Goal: Check status

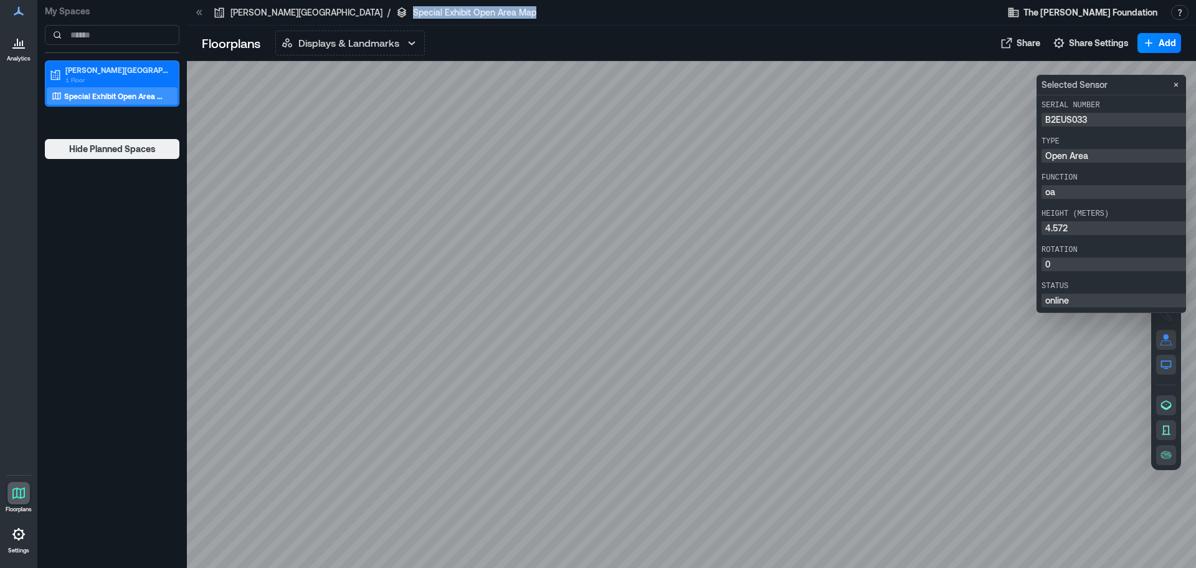
click at [599, 125] on div at bounding box center [691, 314] width 1009 height 507
drag, startPoint x: 599, startPoint y: 125, endPoint x: 700, endPoint y: 91, distance: 106.6
click at [700, 91] on div at bounding box center [691, 314] width 1009 height 507
drag, startPoint x: 393, startPoint y: 325, endPoint x: 333, endPoint y: 310, distance: 62.1
click at [333, 310] on div at bounding box center [691, 314] width 1009 height 507
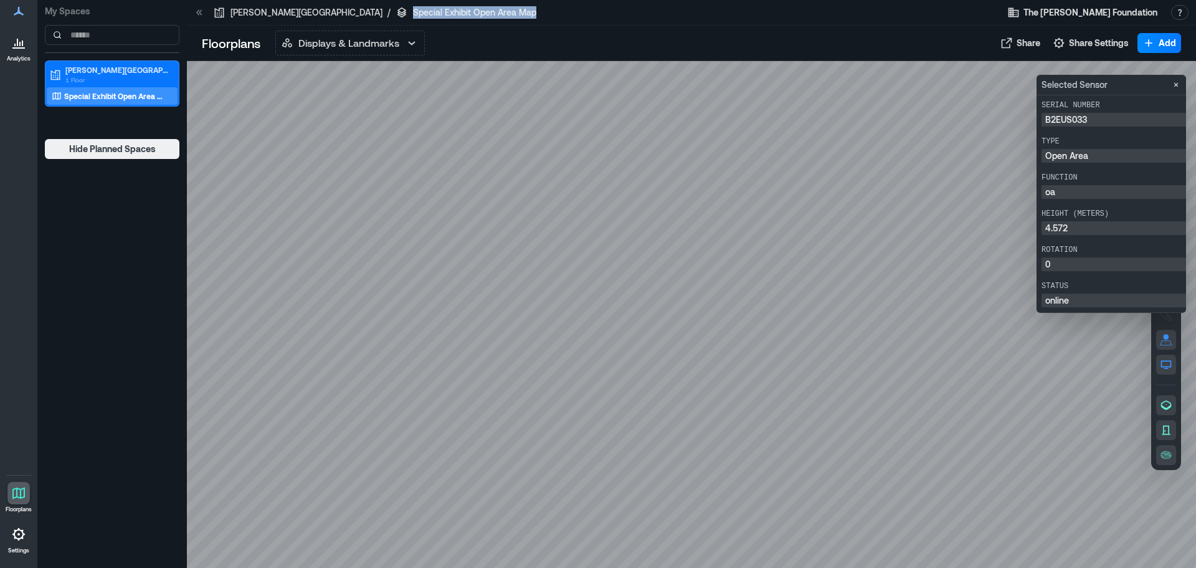
drag, startPoint x: 584, startPoint y: 156, endPoint x: 566, endPoint y: 169, distance: 22.3
click at [566, 169] on div at bounding box center [691, 314] width 1009 height 507
drag, startPoint x: 586, startPoint y: 160, endPoint x: 572, endPoint y: 156, distance: 14.2
click at [572, 156] on div at bounding box center [691, 314] width 1009 height 507
drag, startPoint x: 572, startPoint y: 156, endPoint x: 621, endPoint y: 117, distance: 62.9
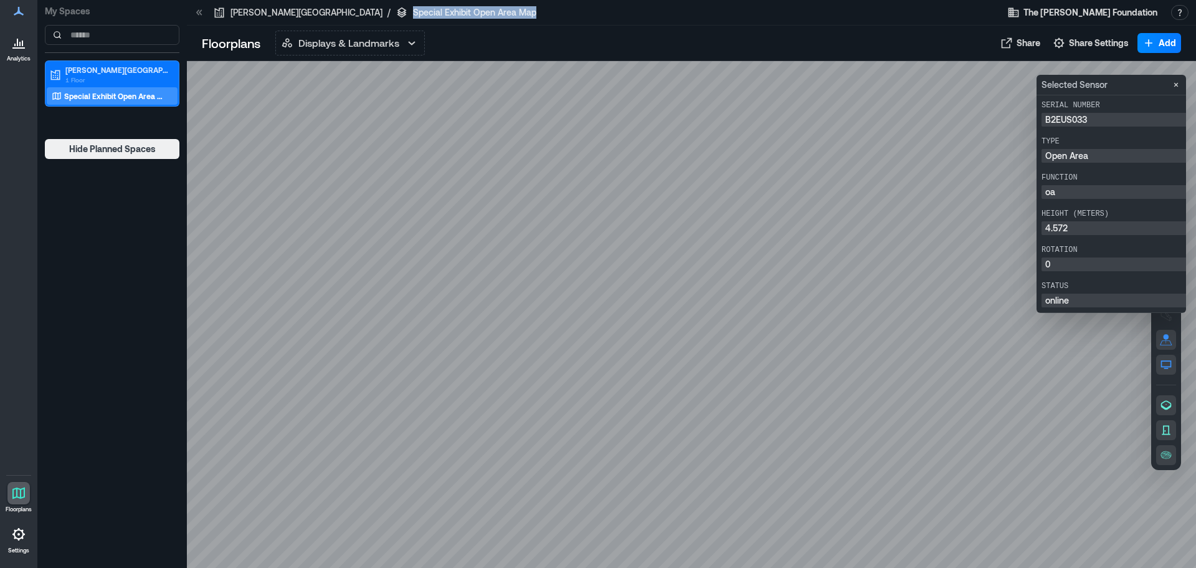
click at [621, 117] on div at bounding box center [691, 314] width 1009 height 507
drag, startPoint x: 621, startPoint y: 117, endPoint x: 670, endPoint y: 116, distance: 49.2
click at [670, 116] on div at bounding box center [691, 314] width 1009 height 507
drag, startPoint x: 700, startPoint y: 434, endPoint x: 728, endPoint y: 247, distance: 189.7
click at [728, 247] on div at bounding box center [691, 314] width 1009 height 507
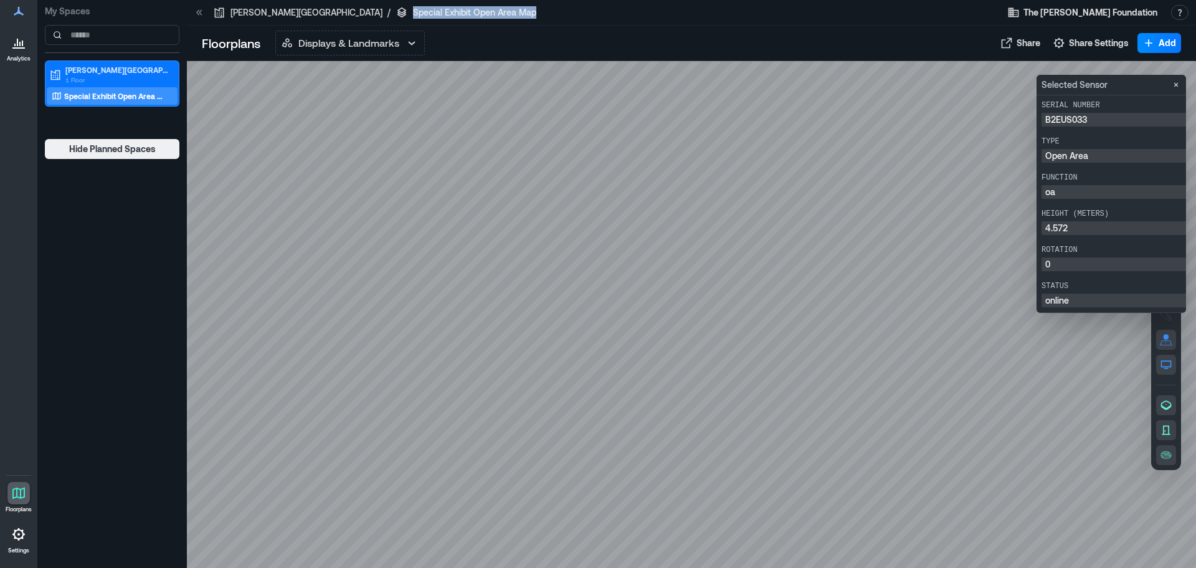
drag, startPoint x: 728, startPoint y: 247, endPoint x: 637, endPoint y: 336, distance: 128.2
click at [637, 336] on div at bounding box center [691, 314] width 1009 height 507
click at [714, 201] on div "B2EUS033" at bounding box center [691, 314] width 1009 height 507
drag, startPoint x: 944, startPoint y: 176, endPoint x: 1196, endPoint y: 143, distance: 253.9
click at [1196, 143] on div at bounding box center [691, 314] width 1009 height 507
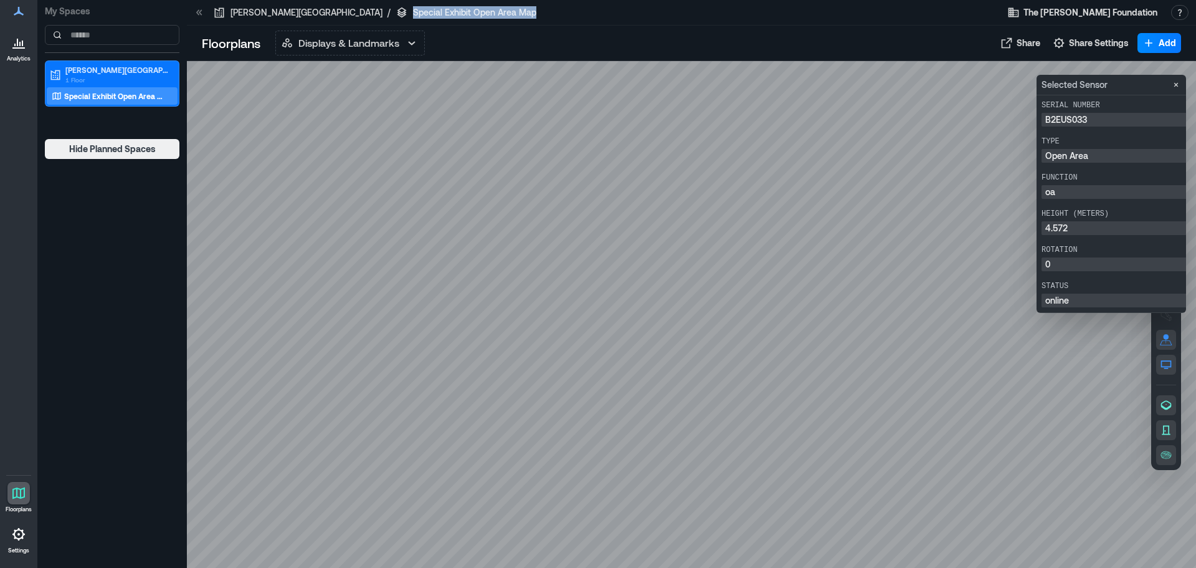
drag, startPoint x: 960, startPoint y: 347, endPoint x: 831, endPoint y: 310, distance: 134.3
click at [831, 310] on div at bounding box center [691, 314] width 1009 height 507
